Goal: Task Accomplishment & Management: Use online tool/utility

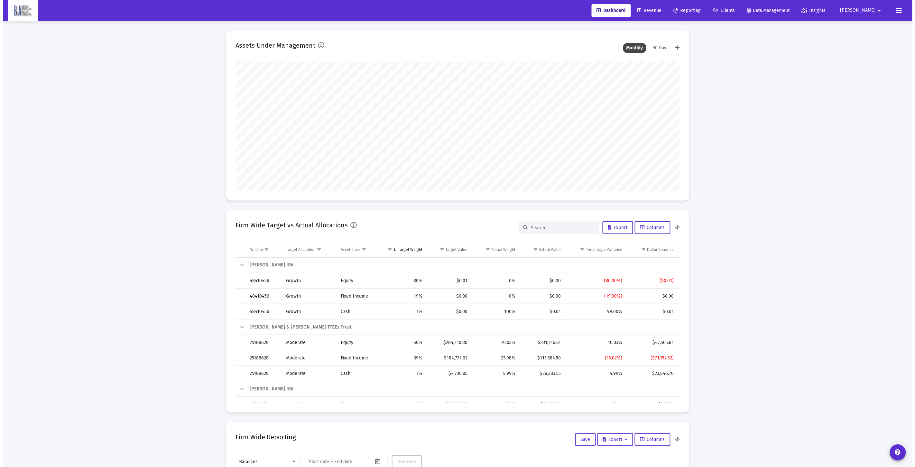
scroll to position [129, 239]
click at [696, 8] on span "Reporting" at bounding box center [684, 10] width 27 height 5
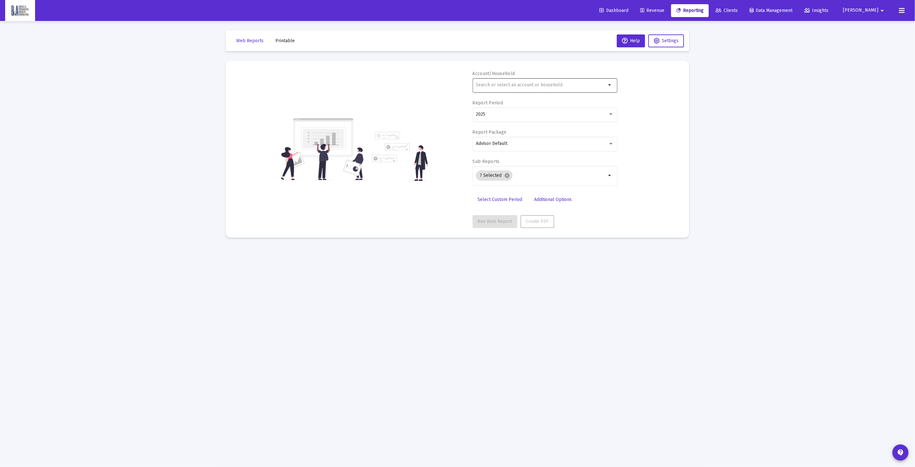
click at [532, 87] on input "text" at bounding box center [541, 84] width 130 height 5
type input "f"
type input "s"
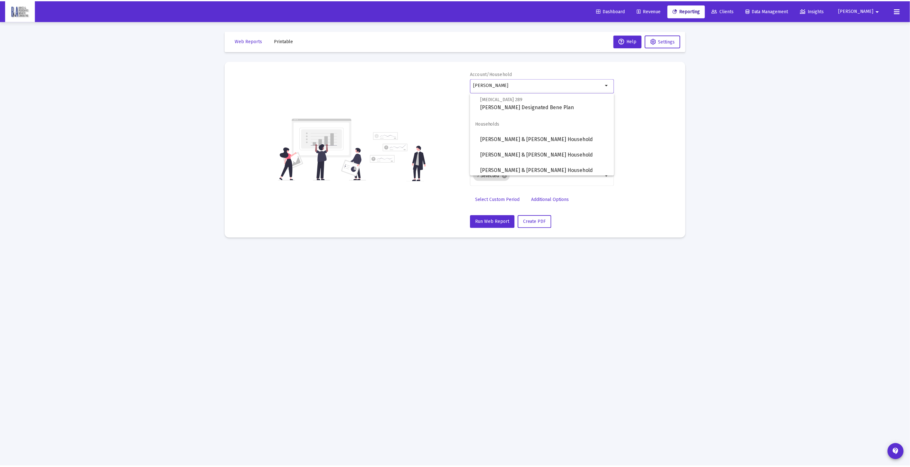
scroll to position [393, 0]
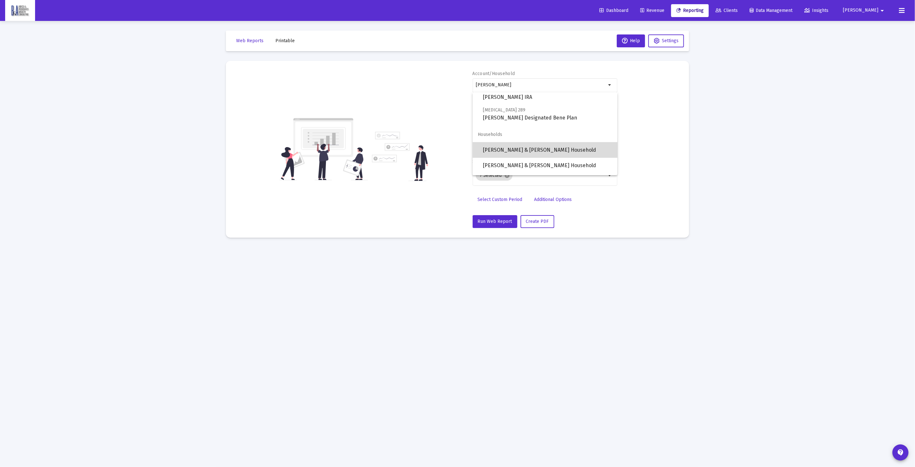
click at [568, 149] on span "[PERSON_NAME] & [PERSON_NAME] Household" at bounding box center [547, 149] width 129 height 15
type input "[PERSON_NAME] & [PERSON_NAME] Household"
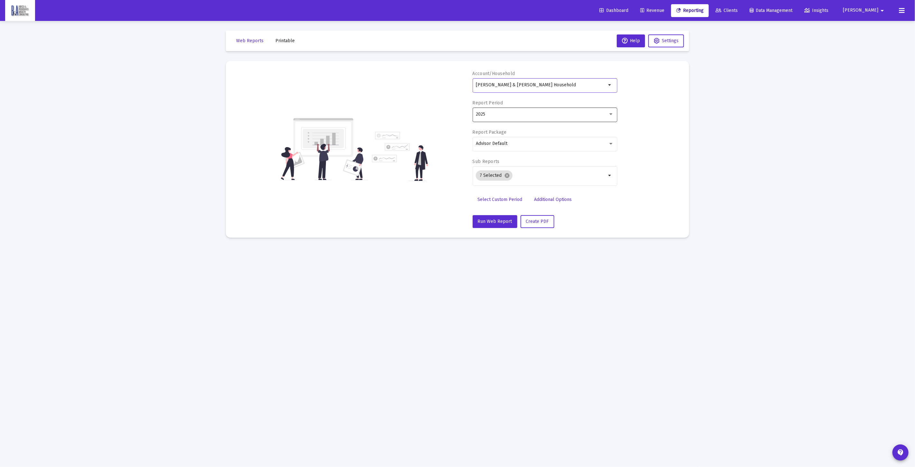
click at [524, 113] on div "2025" at bounding box center [542, 114] width 132 height 5
click at [518, 103] on span "Last 12 Months" at bounding box center [542, 101] width 133 height 14
click at [649, 147] on div "Account/[PERSON_NAME] & [PERSON_NAME] Household arrow_drop_down Report Period L…" at bounding box center [458, 148] width 444 height 157
click at [525, 115] on div "Last 12 Months" at bounding box center [542, 114] width 132 height 5
click at [526, 126] on span "2025" at bounding box center [542, 128] width 133 height 14
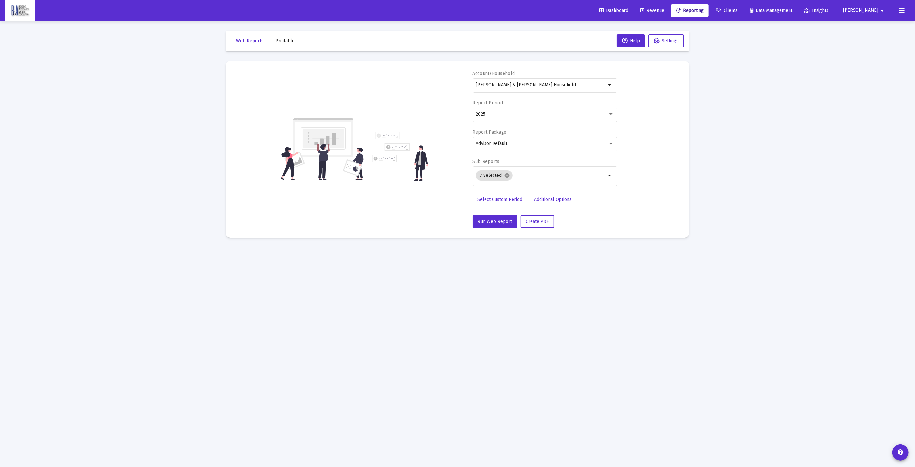
click at [655, 156] on div "Account/[PERSON_NAME] & [PERSON_NAME] Household arrow_drop_down Report Period 2…" at bounding box center [458, 148] width 444 height 157
click at [501, 220] on span "Run Web Report" at bounding box center [495, 221] width 34 height 5
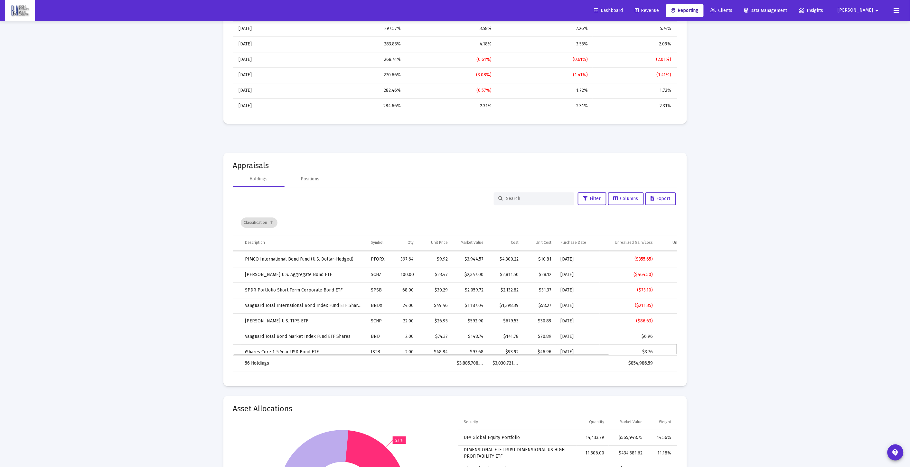
scroll to position [806, 0]
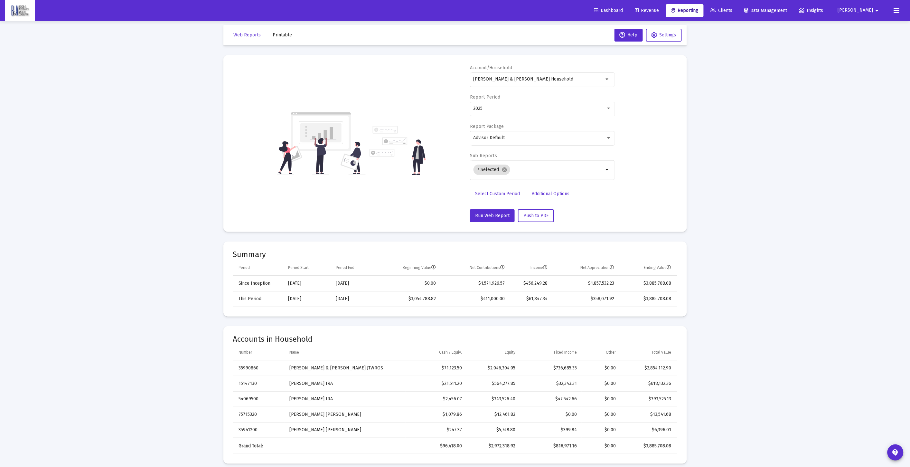
scroll to position [0, 0]
